Goal: Task Accomplishment & Management: Use online tool/utility

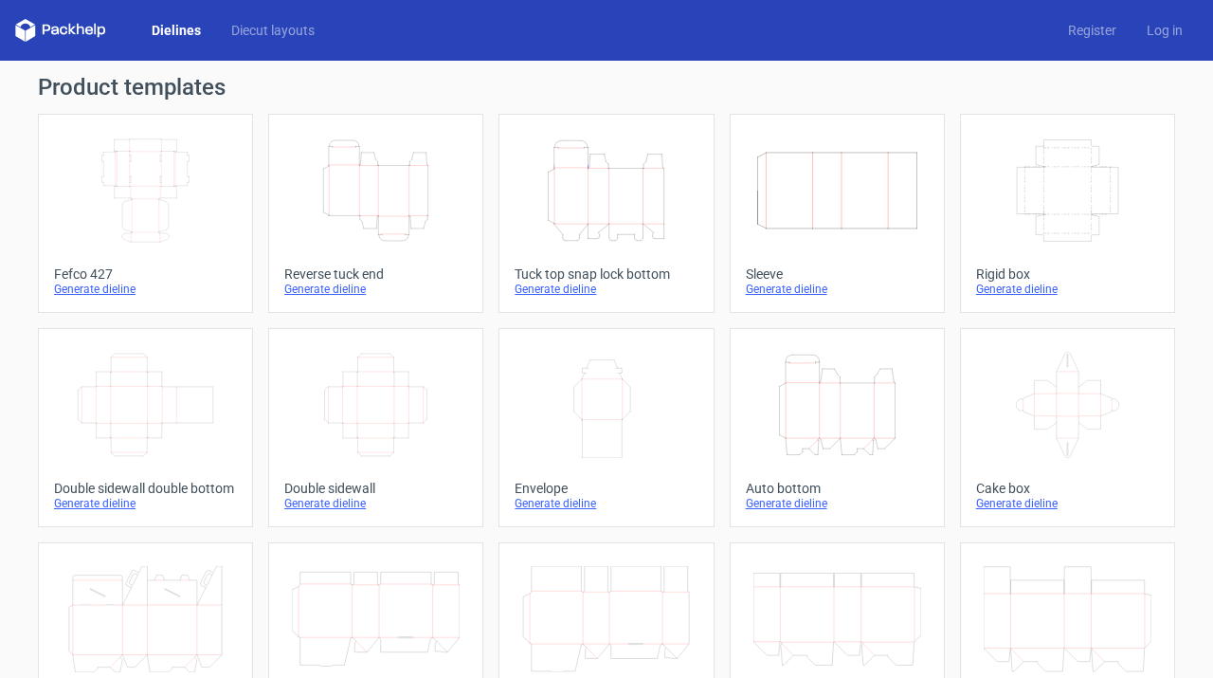
click at [408, 193] on icon "Height Depth Width" at bounding box center [376, 190] width 168 height 106
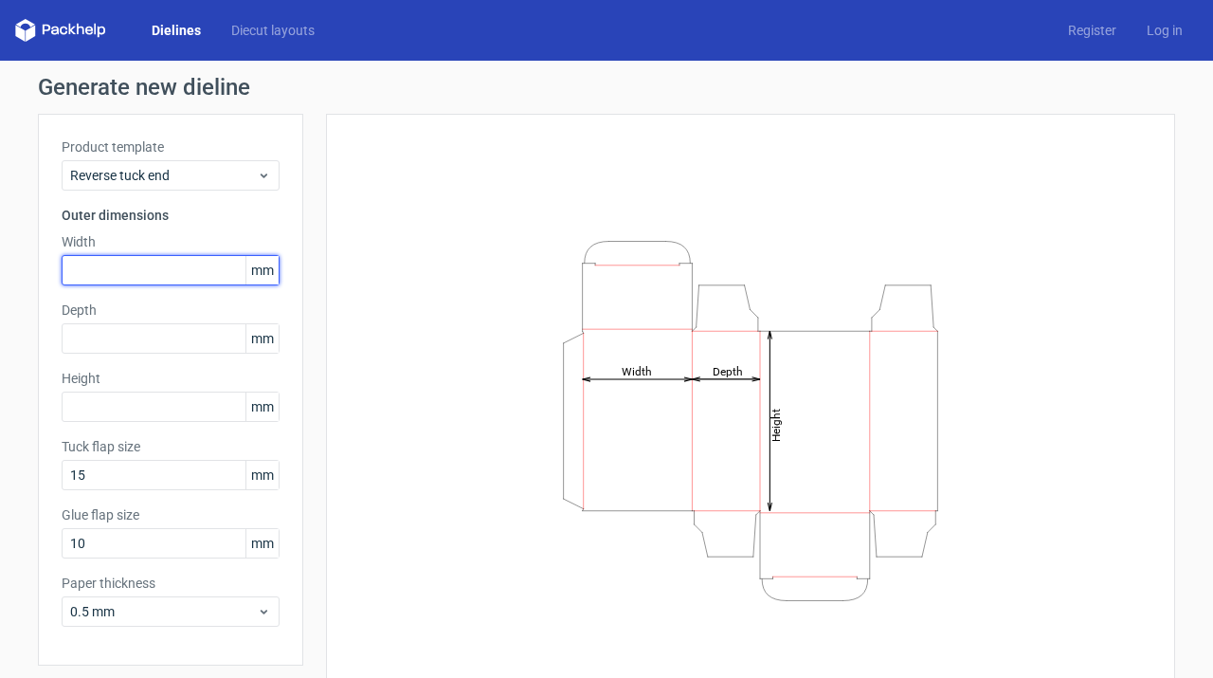
click at [102, 277] on input "text" at bounding box center [171, 270] width 218 height 30
paste input "150"
type input "150"
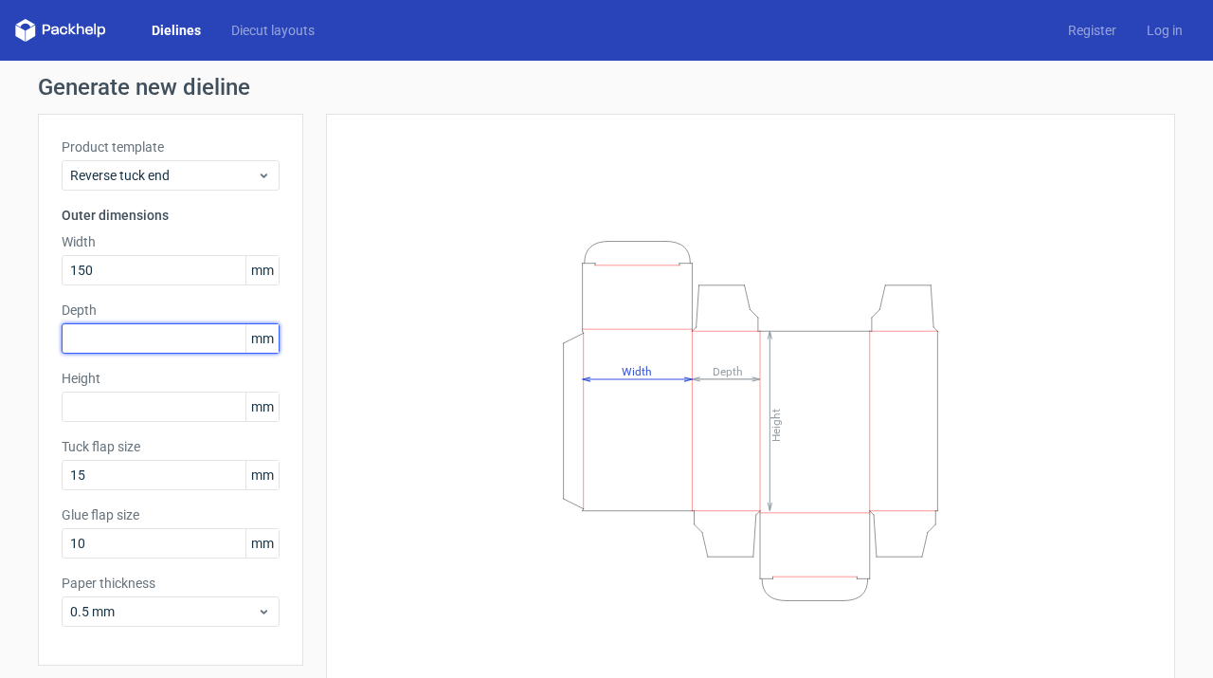
click at [121, 336] on input "text" at bounding box center [171, 338] width 218 height 30
click at [114, 337] on input "text" at bounding box center [171, 338] width 218 height 30
type input "35"
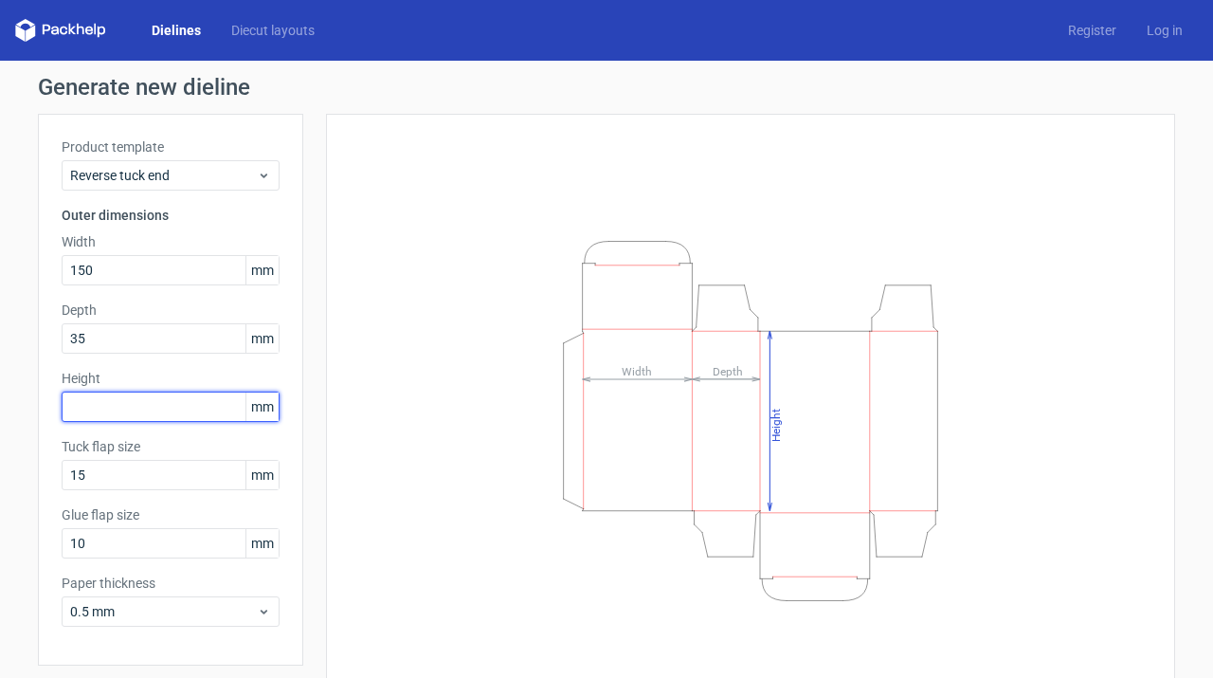
click at [131, 417] on input "text" at bounding box center [171, 406] width 218 height 30
click at [97, 403] on input "text" at bounding box center [171, 406] width 218 height 30
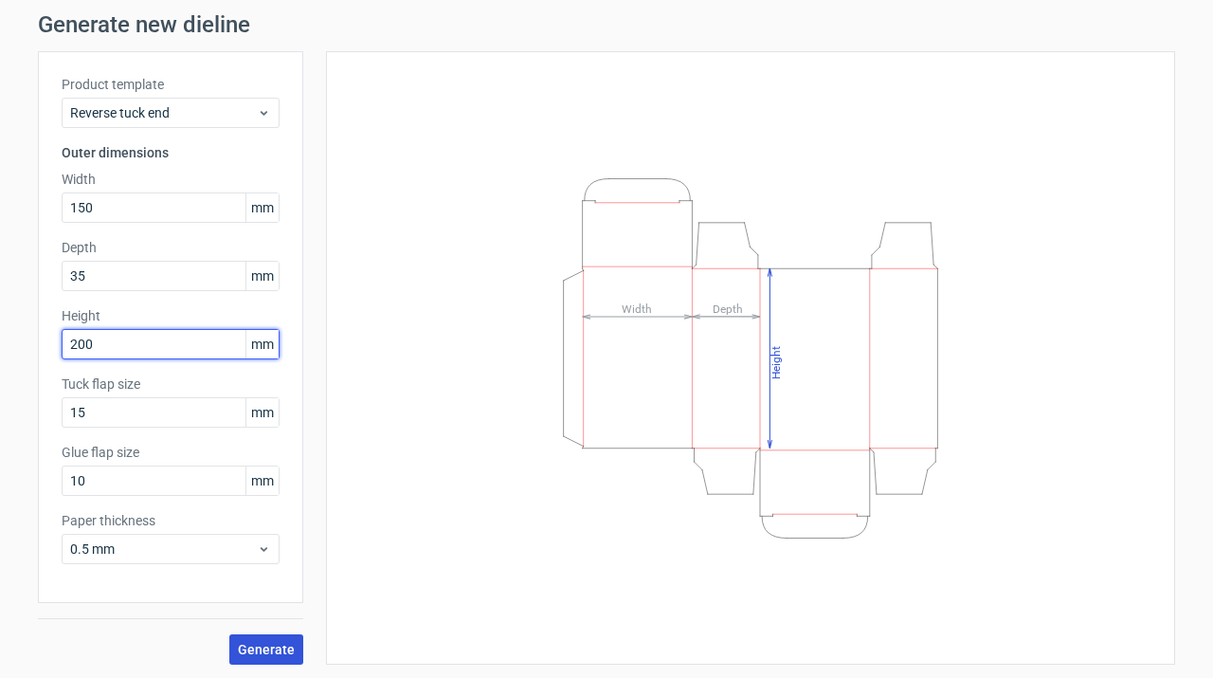
type input "200"
click at [254, 645] on span "Generate" at bounding box center [266, 649] width 57 height 13
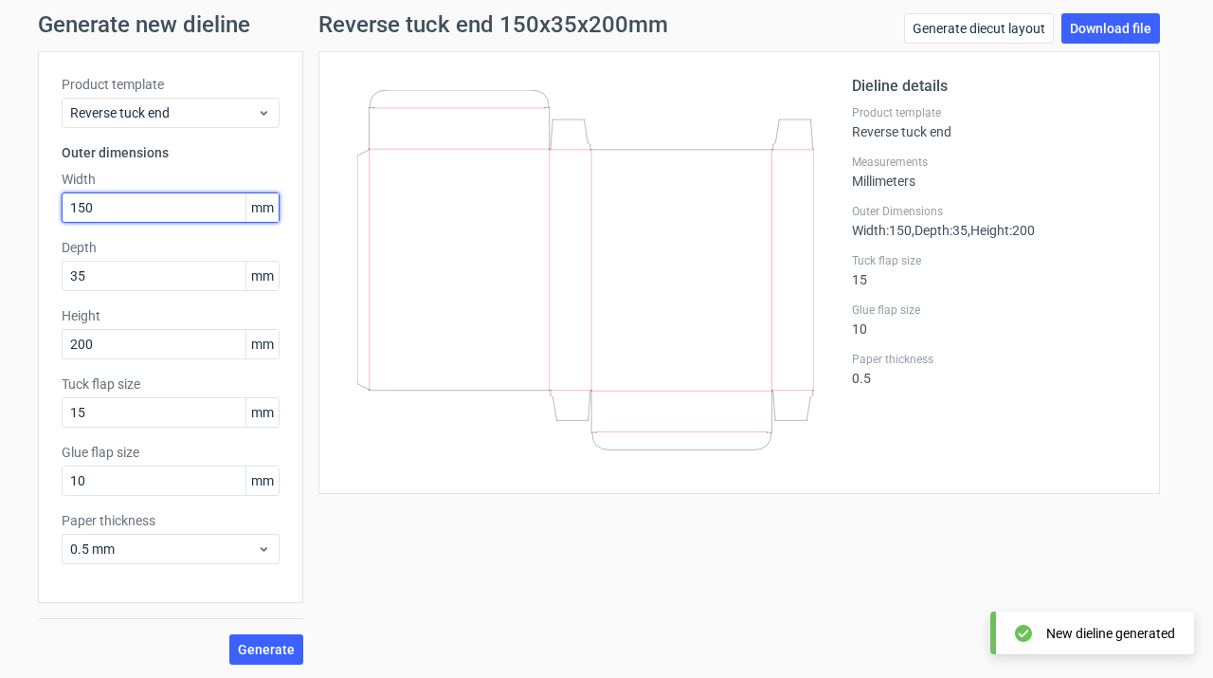
drag, startPoint x: 110, startPoint y: 208, endPoint x: 53, endPoint y: 208, distance: 56.9
click at [53, 208] on div "Product template Reverse tuck end Outer dimensions Width 150 mm Depth 35 mm Hei…" at bounding box center [170, 327] width 265 height 552
type input "200"
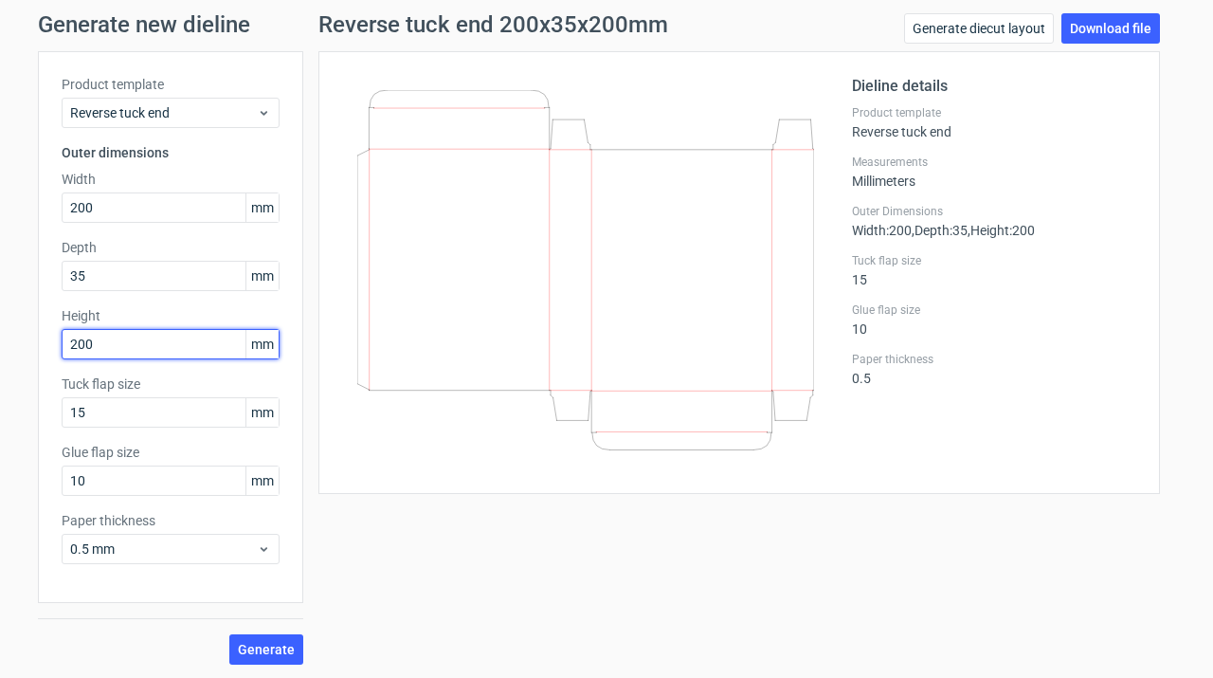
drag, startPoint x: 122, startPoint y: 337, endPoint x: 30, endPoint y: 337, distance: 91.9
click at [30, 337] on div "Generate new dieline Product template Reverse tuck end Outer dimensions Width 2…" at bounding box center [606, 338] width 1213 height 681
type input "150"
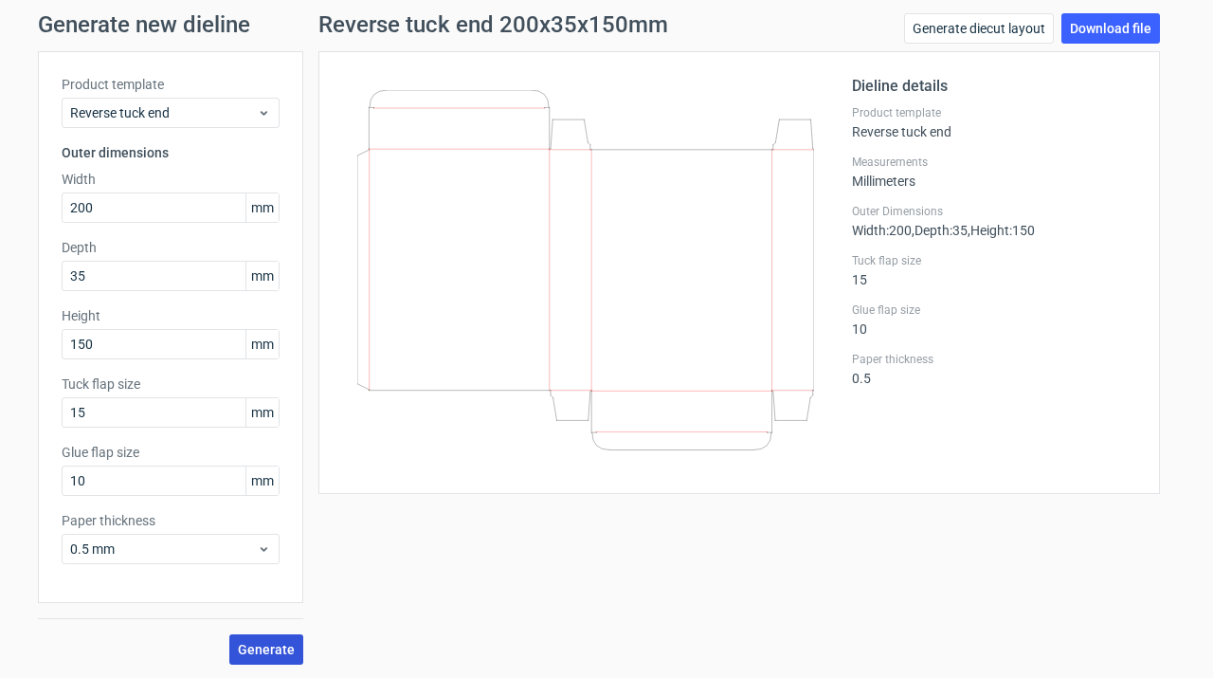
click at [252, 634] on button "Generate" at bounding box center [266, 649] width 74 height 30
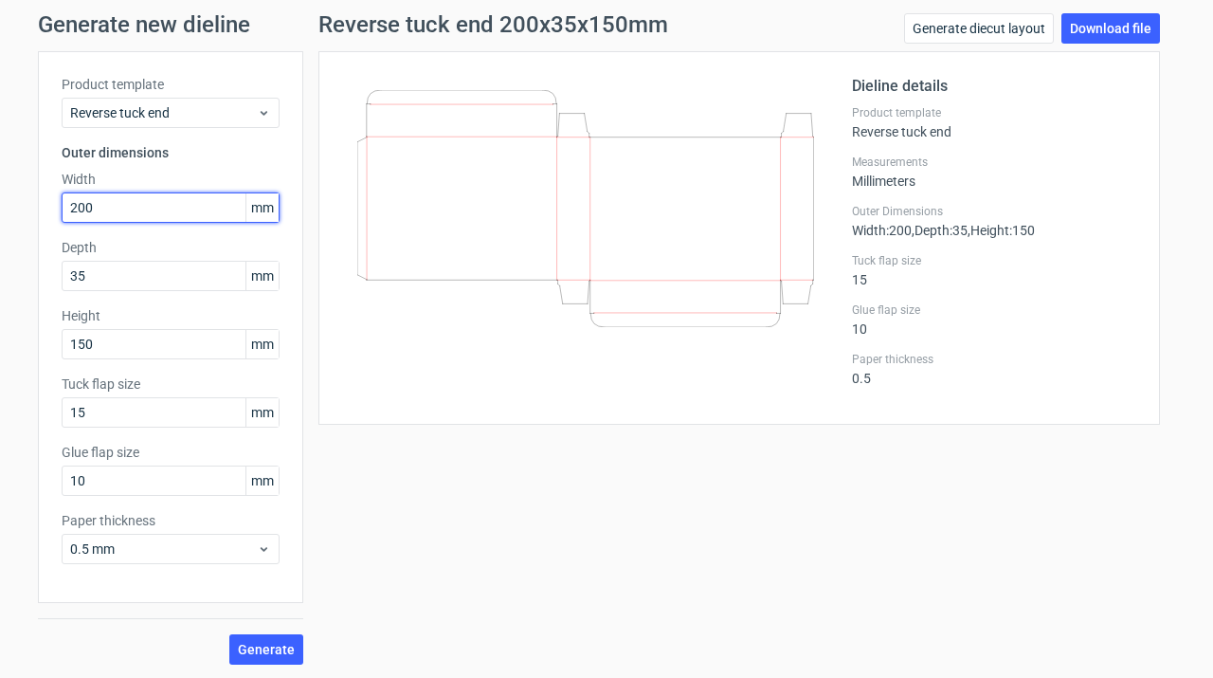
drag, startPoint x: 100, startPoint y: 207, endPoint x: 31, endPoint y: 207, distance: 69.2
click at [31, 207] on div "Generate new dieline Product template Reverse tuck end Outer dimensions Width 2…" at bounding box center [606, 338] width 1213 height 681
type input "150"
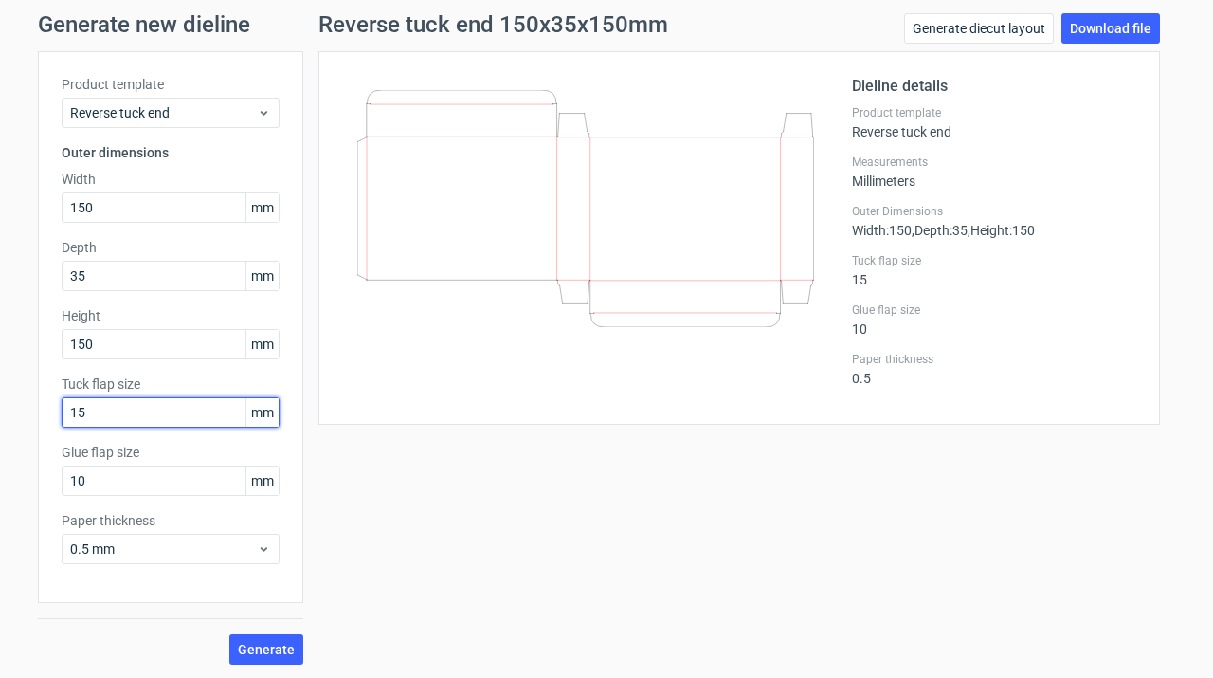
drag, startPoint x: 110, startPoint y: 409, endPoint x: 64, endPoint y: 413, distance: 46.6
click at [64, 413] on input "15" at bounding box center [171, 412] width 218 height 30
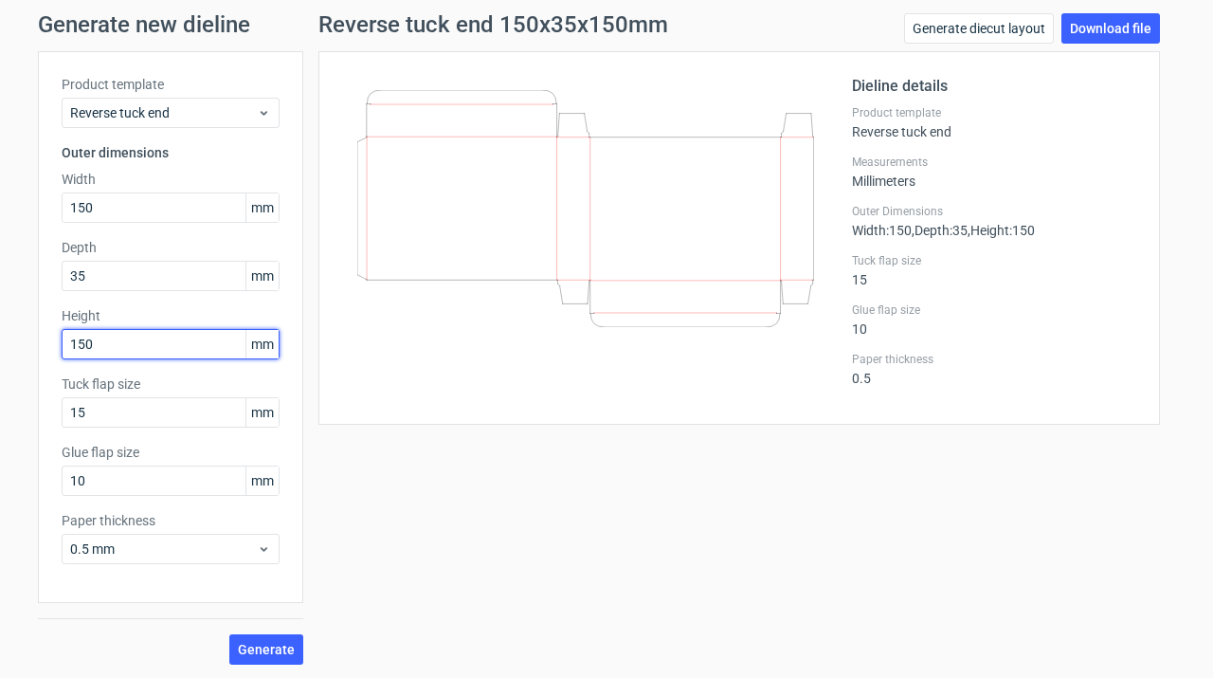
drag, startPoint x: 117, startPoint y: 354, endPoint x: 46, endPoint y: 351, distance: 70.2
click at [46, 351] on div "Product template Reverse tuck end Outer dimensions Width 150 mm Depth 35 mm Hei…" at bounding box center [170, 327] width 265 height 552
type input "200"
click at [249, 643] on span "Generate" at bounding box center [266, 649] width 57 height 13
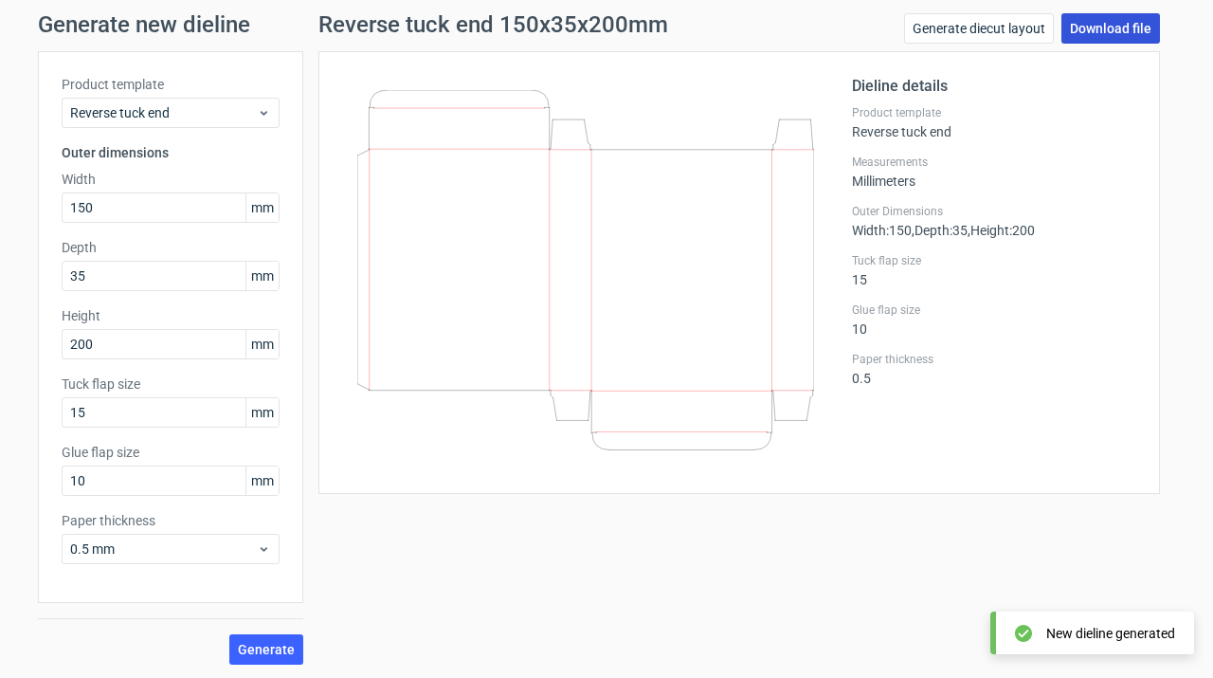
click at [1068, 32] on link "Download file" at bounding box center [1111, 28] width 99 height 30
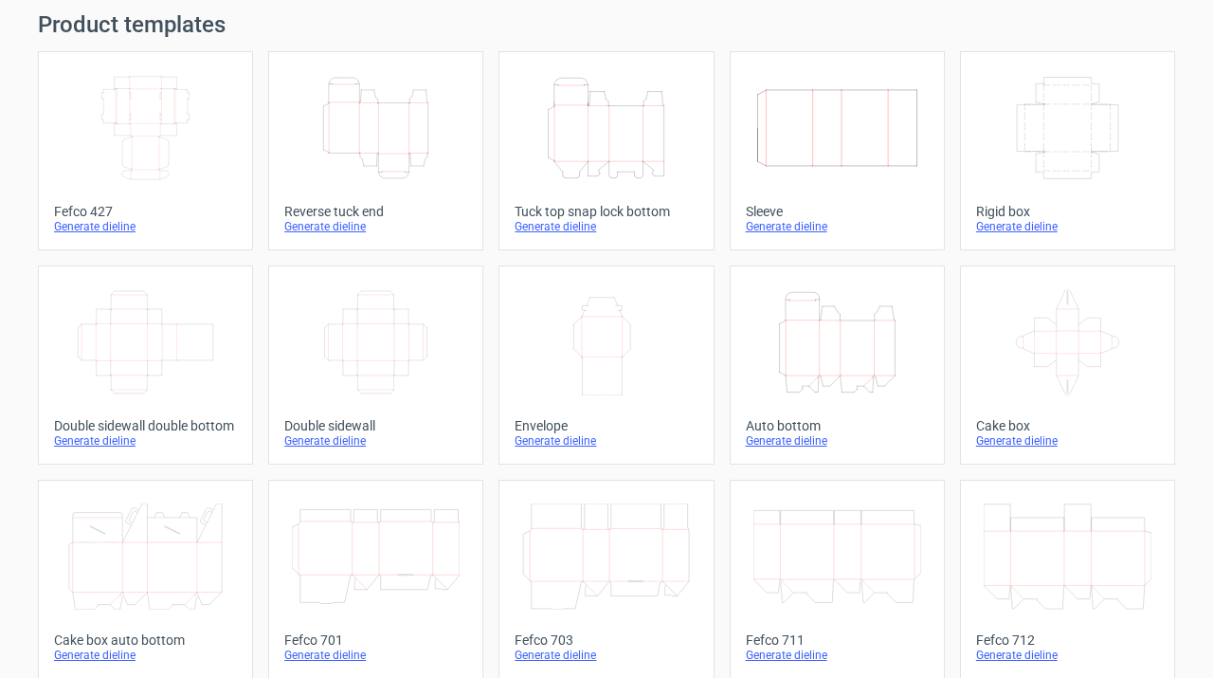
click at [173, 144] on icon "Width Depth Height" at bounding box center [146, 128] width 168 height 106
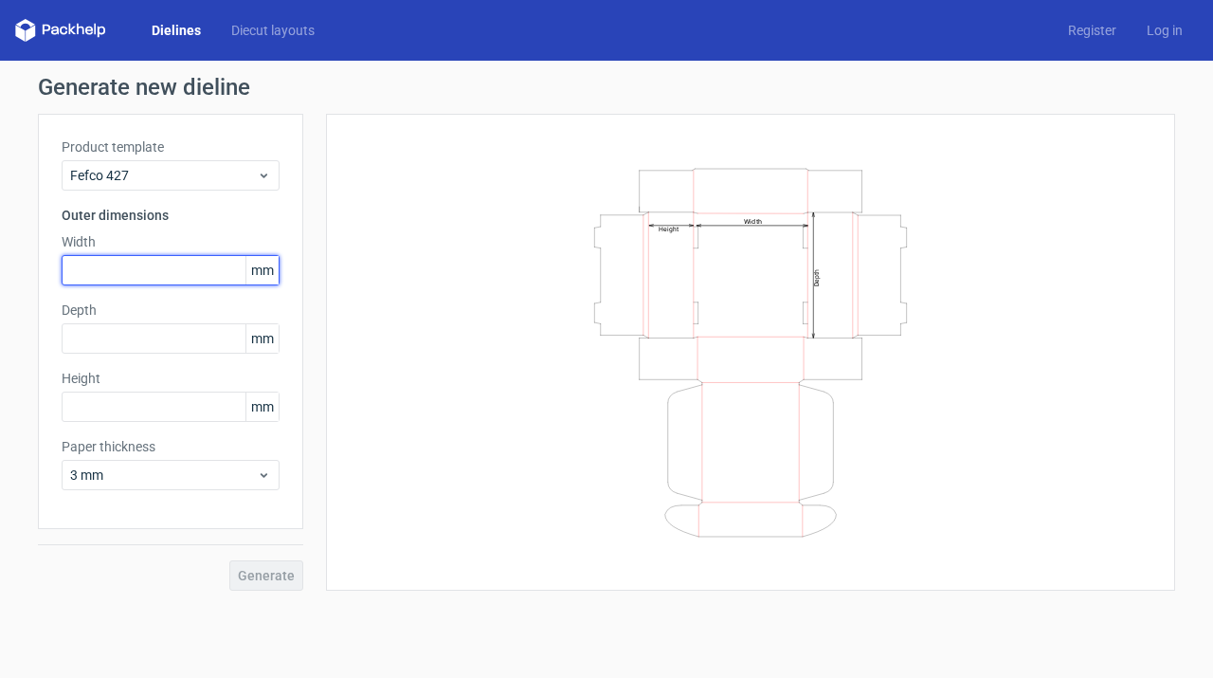
click at [128, 269] on input "text" at bounding box center [171, 270] width 218 height 30
type input "150"
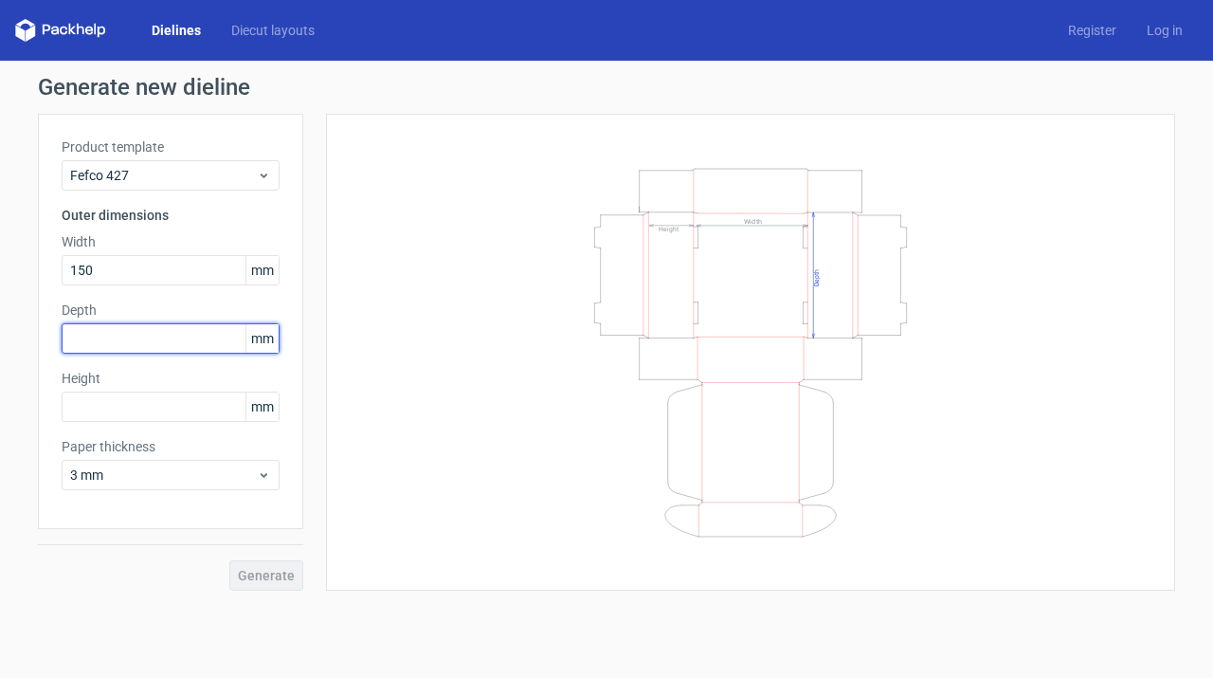
click at [139, 347] on input "text" at bounding box center [171, 338] width 218 height 30
type input "35"
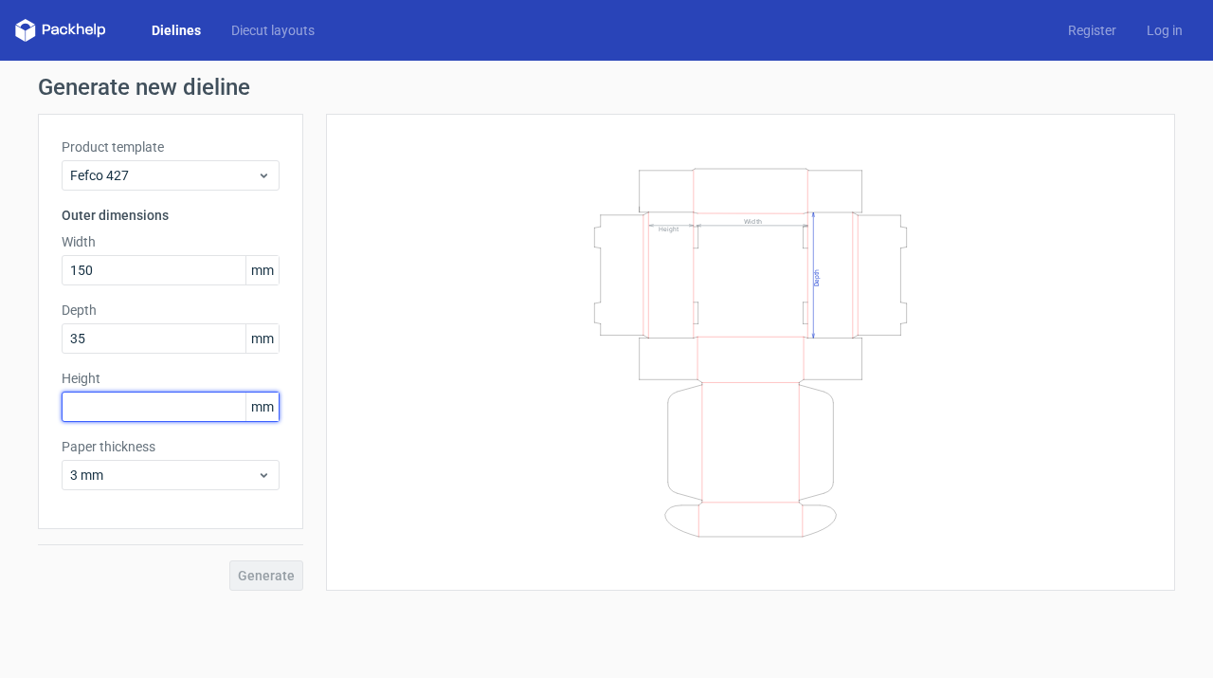
click at [165, 408] on input "text" at bounding box center [171, 406] width 218 height 30
type input "200"
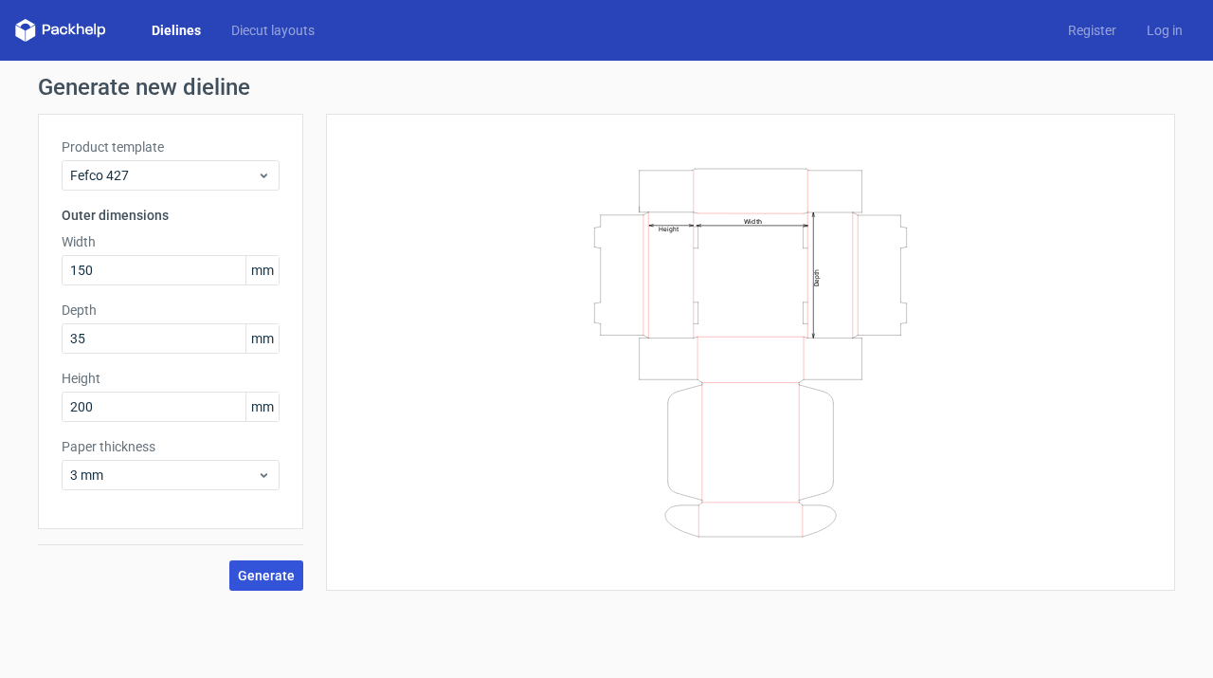
click at [252, 581] on span "Generate" at bounding box center [266, 575] width 57 height 13
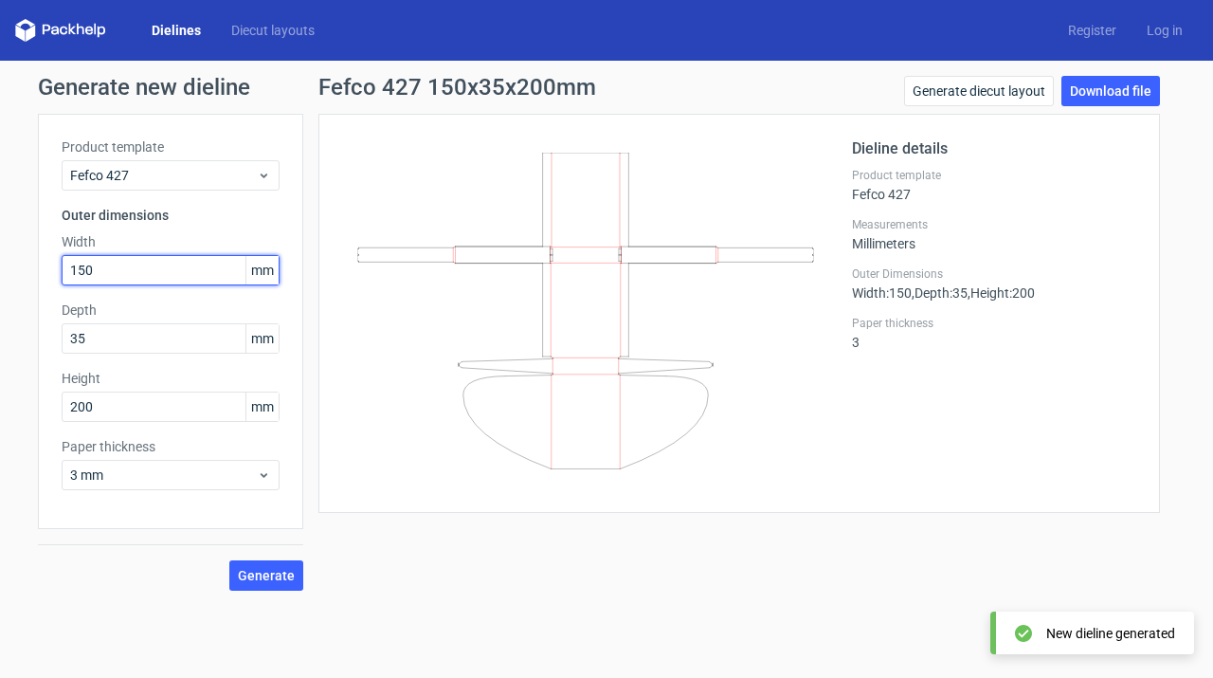
drag, startPoint x: 125, startPoint y: 269, endPoint x: 45, endPoint y: 269, distance: 80.6
click at [45, 269] on div "Product template Fefco 427 Outer dimensions Width 150 mm Depth 35 mm Height 200…" at bounding box center [170, 321] width 265 height 415
type input "200"
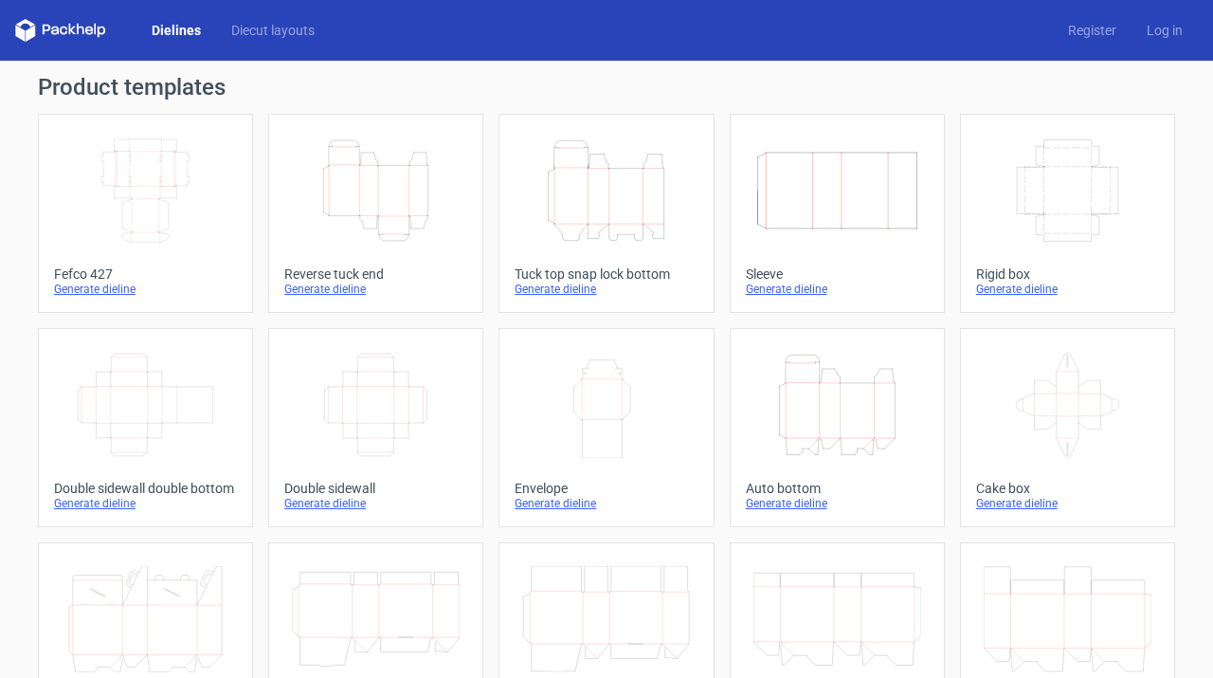
click at [154, 195] on icon "Width Depth Height" at bounding box center [146, 190] width 168 height 106
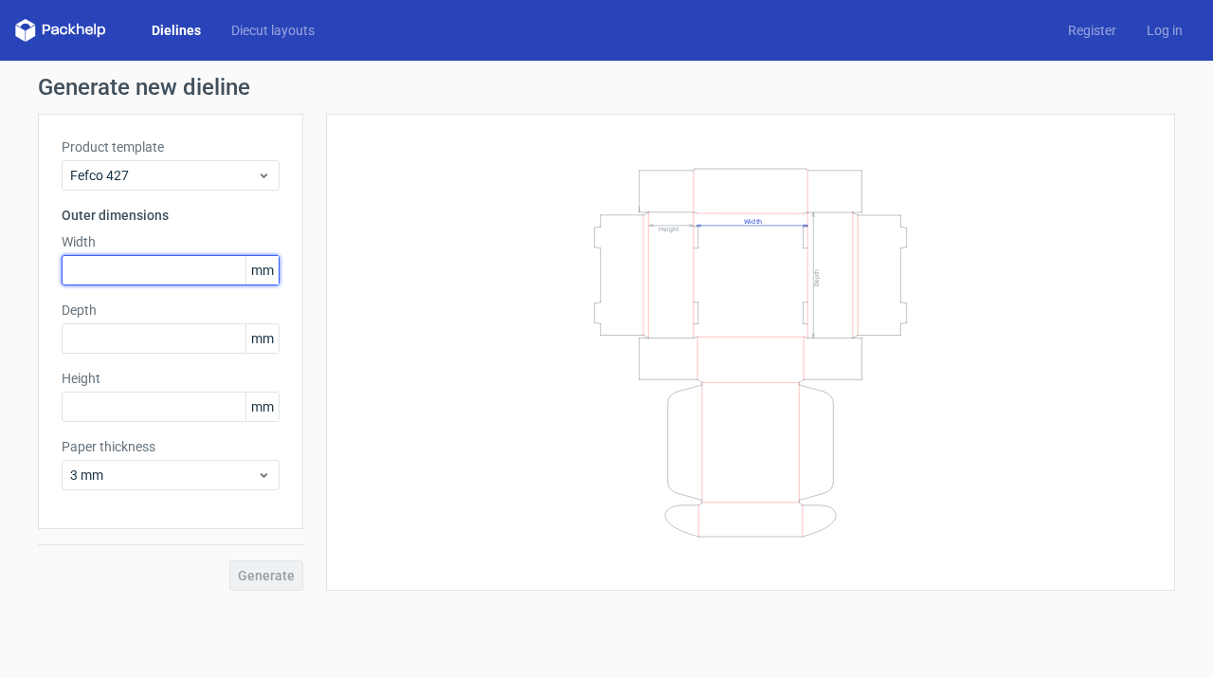
click at [107, 265] on input "text" at bounding box center [171, 270] width 218 height 30
type input "150"
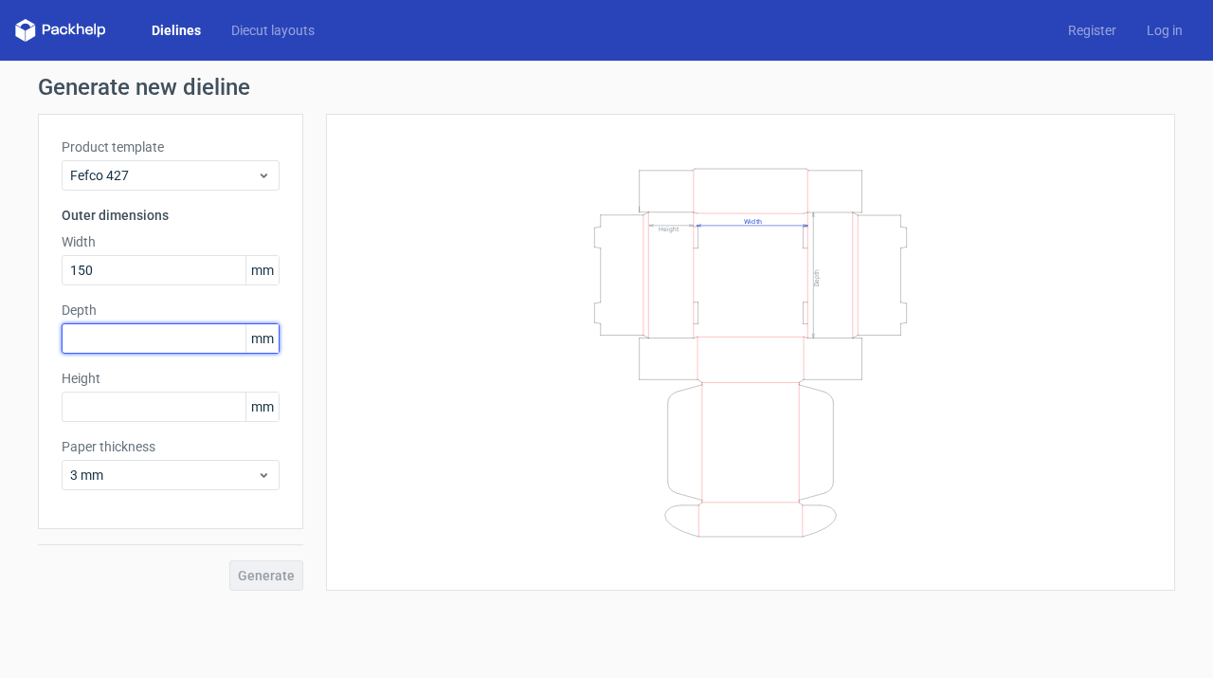
click at [136, 330] on input "text" at bounding box center [171, 338] width 218 height 30
type input "200"
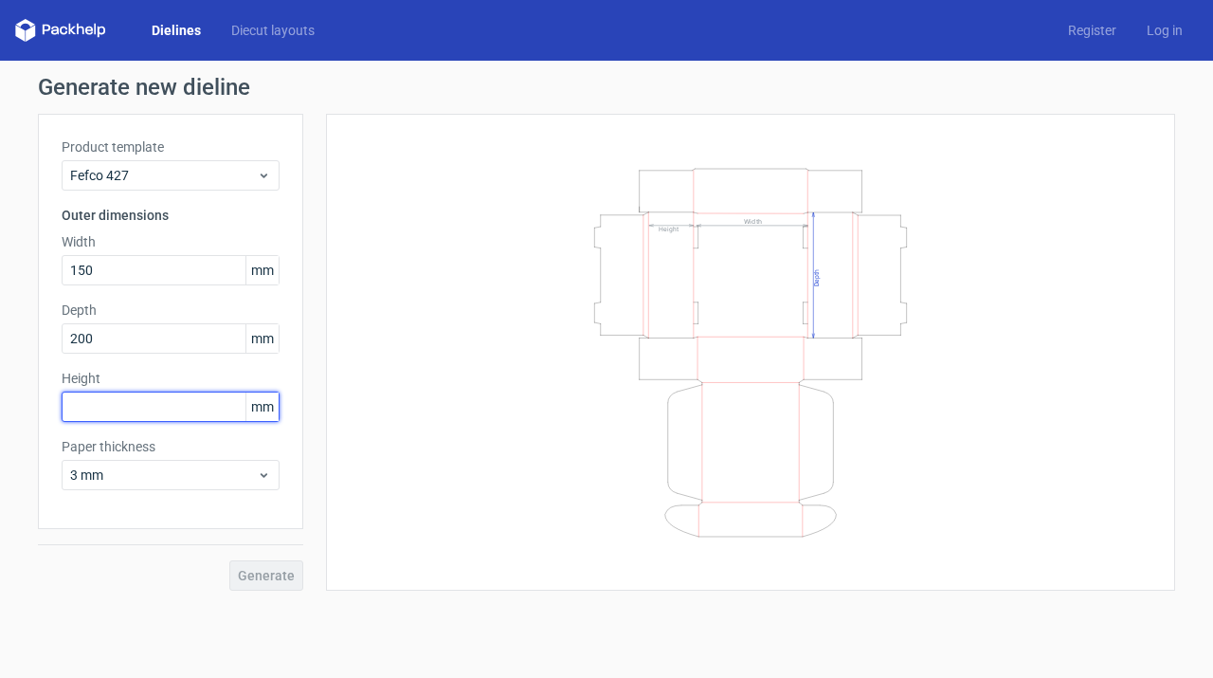
click at [165, 401] on input "text" at bounding box center [171, 406] width 218 height 30
type input "35"
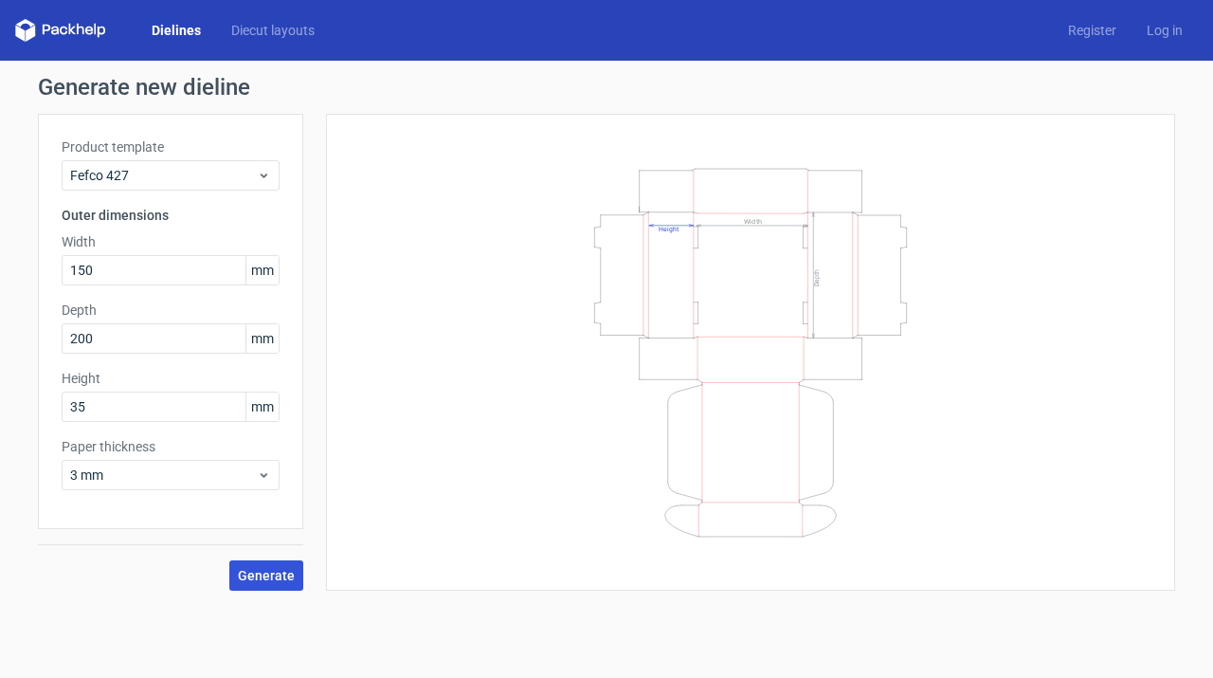
click at [281, 569] on span "Generate" at bounding box center [266, 575] width 57 height 13
